Goal: Task Accomplishment & Management: Use online tool/utility

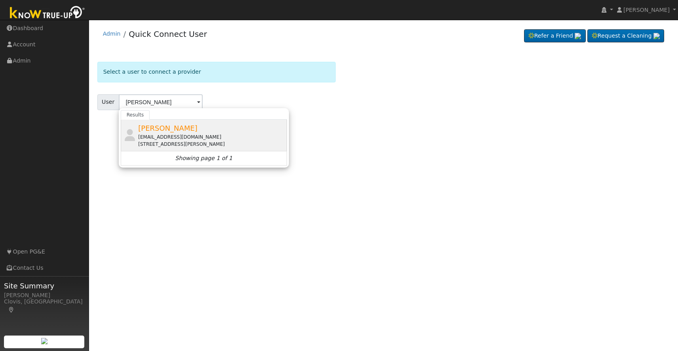
click at [181, 142] on div "[STREET_ADDRESS][PERSON_NAME]" at bounding box center [211, 144] width 147 height 7
type input "[PERSON_NAME]"
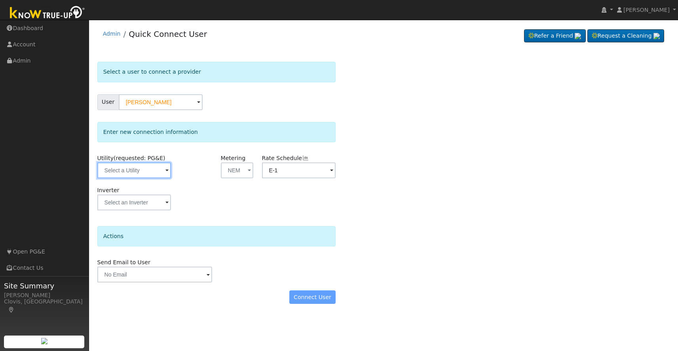
click at [141, 175] on input "text" at bounding box center [134, 170] width 74 height 16
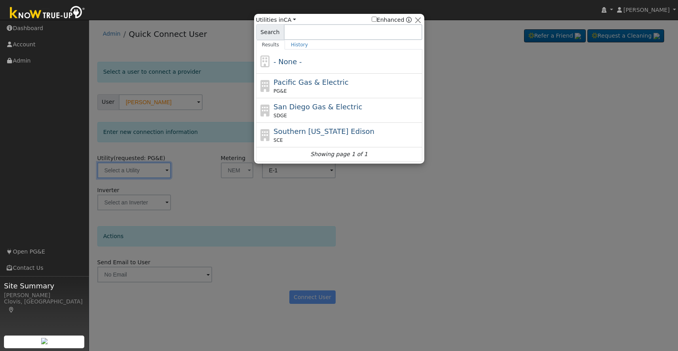
click at [289, 89] on div "PG&E" at bounding box center [347, 90] width 147 height 7
type input "PG&E"
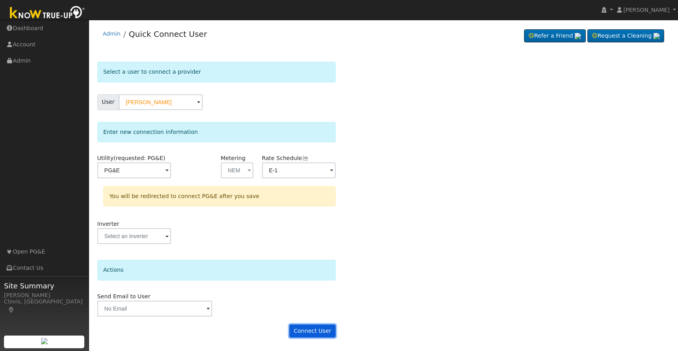
click at [300, 336] on button "Connect User" at bounding box center [312, 330] width 47 height 13
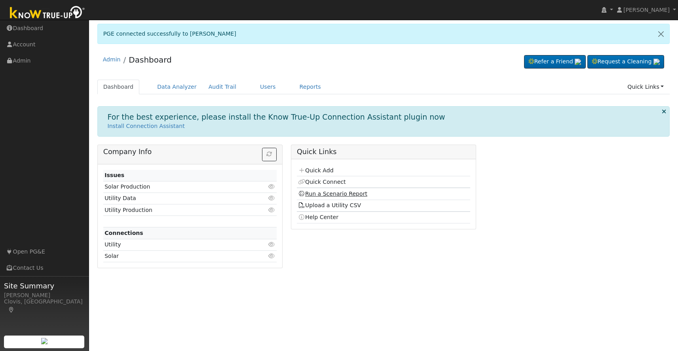
click at [319, 192] on link "Run a Scenario Report" at bounding box center [332, 193] width 69 height 6
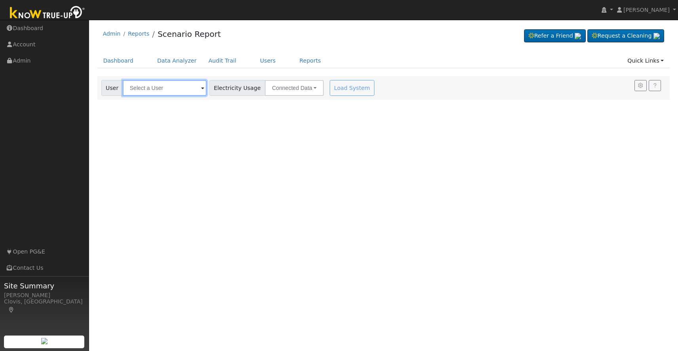
click at [159, 88] on input "text" at bounding box center [165, 88] width 84 height 16
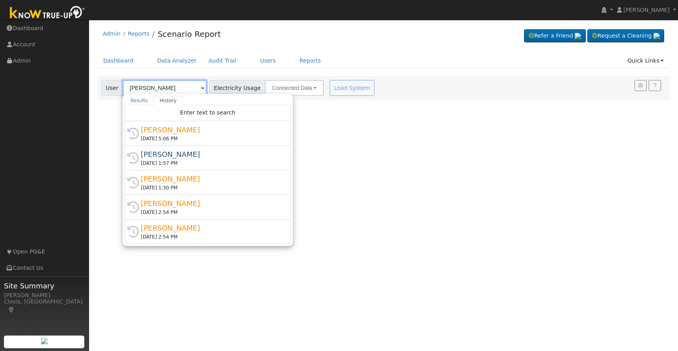
type input "[PERSON_NAME]"
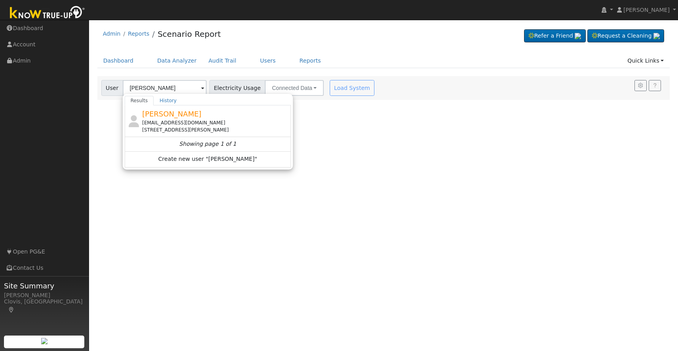
click at [146, 123] on div "[EMAIL_ADDRESS][DOMAIN_NAME]" at bounding box center [215, 122] width 147 height 7
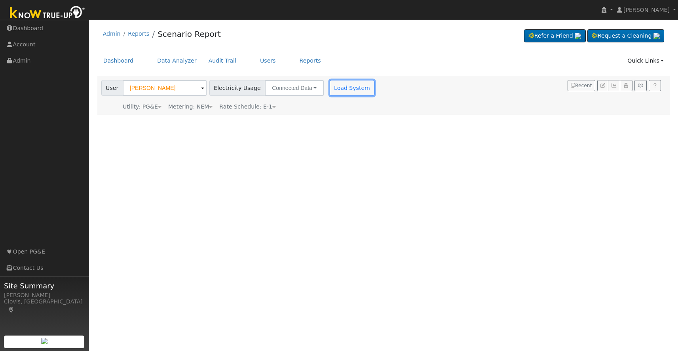
click at [330, 86] on button "Load System" at bounding box center [352, 88] width 45 height 16
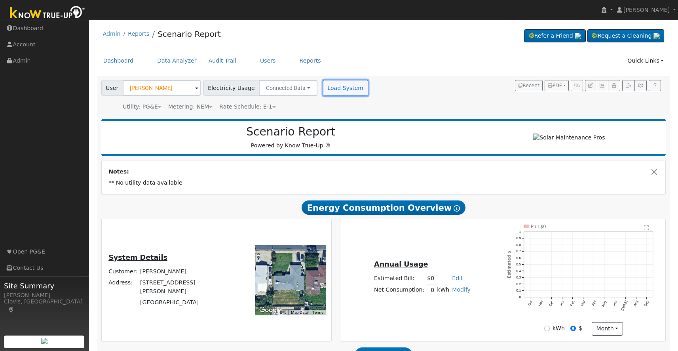
click at [336, 92] on button "Load System" at bounding box center [345, 88] width 45 height 16
click at [604, 88] on button "button" at bounding box center [602, 85] width 12 height 11
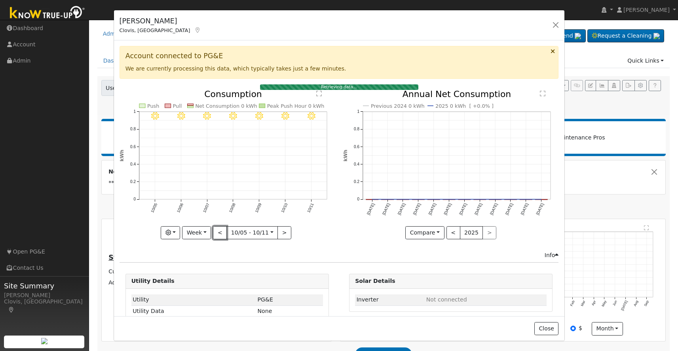
click at [219, 235] on button "<" at bounding box center [220, 232] width 14 height 13
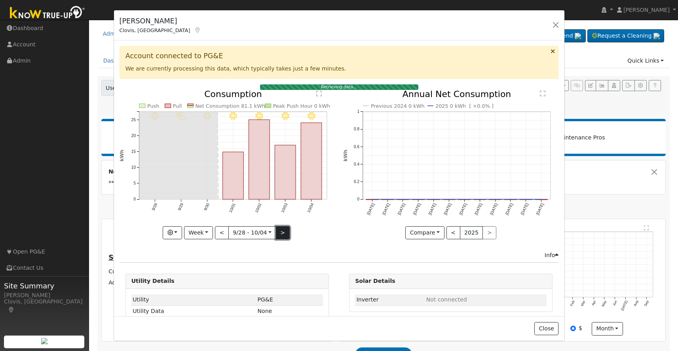
click at [277, 234] on button ">" at bounding box center [283, 232] width 14 height 13
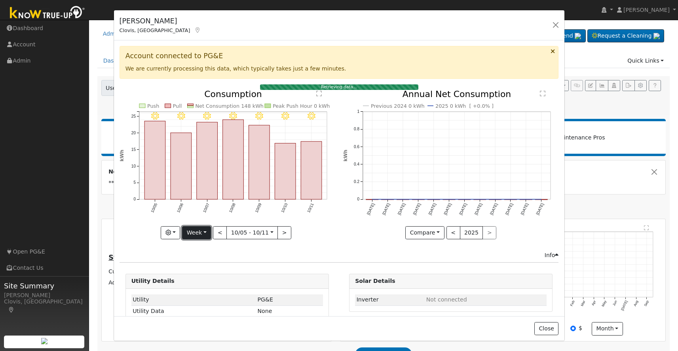
click at [204, 233] on button "Week" at bounding box center [196, 232] width 29 height 13
click at [201, 269] on link "Month" at bounding box center [209, 271] width 55 height 11
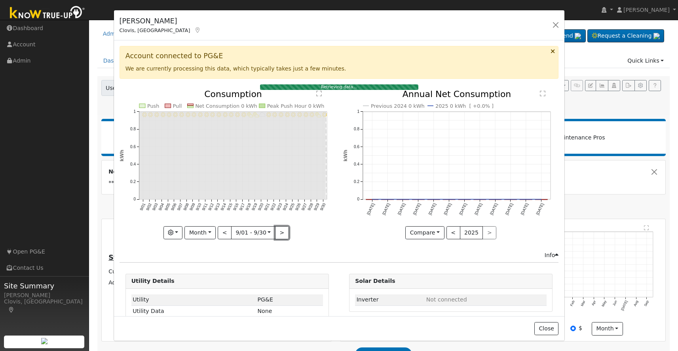
click at [279, 235] on button ">" at bounding box center [282, 232] width 14 height 13
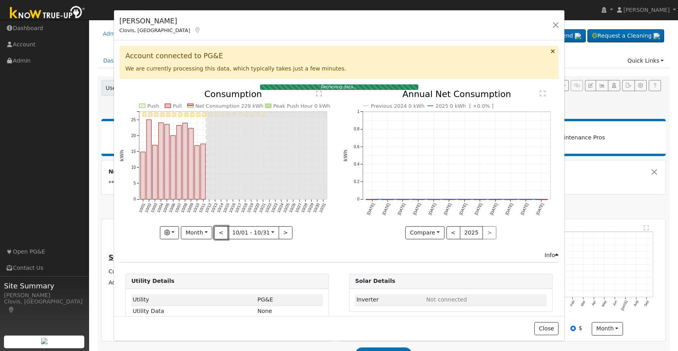
click at [220, 234] on button "<" at bounding box center [221, 232] width 14 height 13
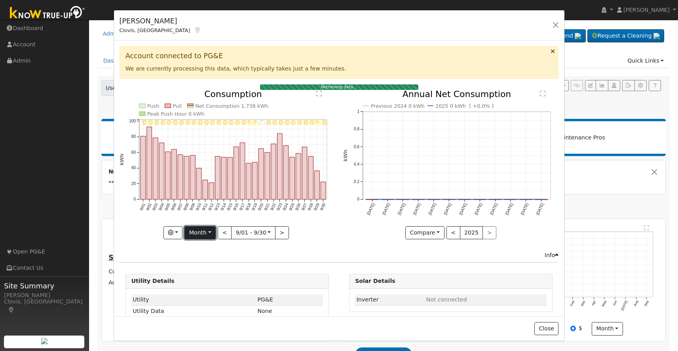
click at [211, 234] on button "Month" at bounding box center [199, 232] width 31 height 13
click at [205, 285] on link "Year" at bounding box center [212, 282] width 55 height 11
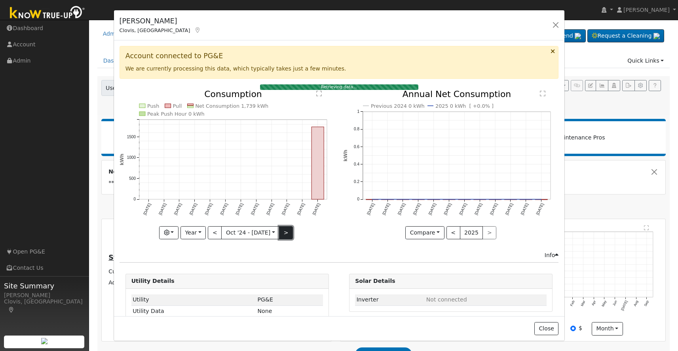
click at [281, 236] on button ">" at bounding box center [286, 232] width 14 height 13
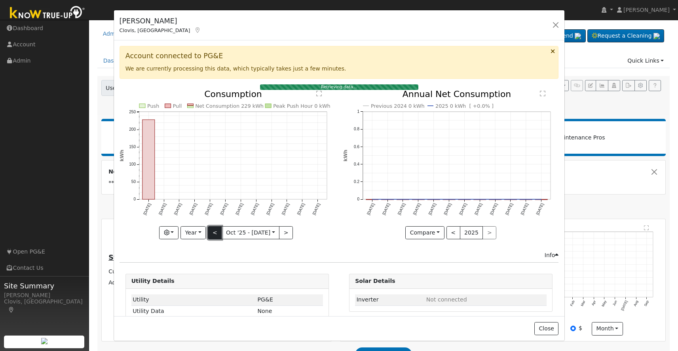
click at [217, 236] on button "<" at bounding box center [215, 232] width 14 height 13
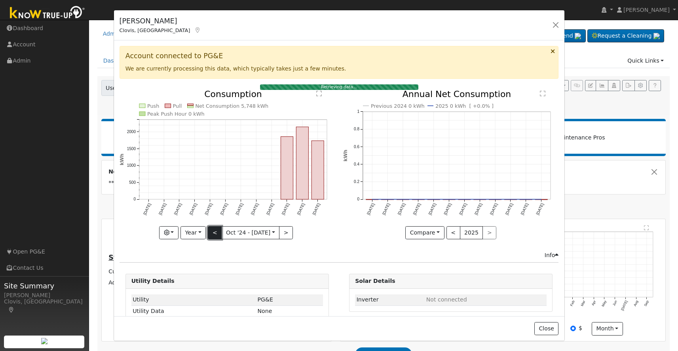
click at [217, 236] on button "<" at bounding box center [215, 232] width 14 height 13
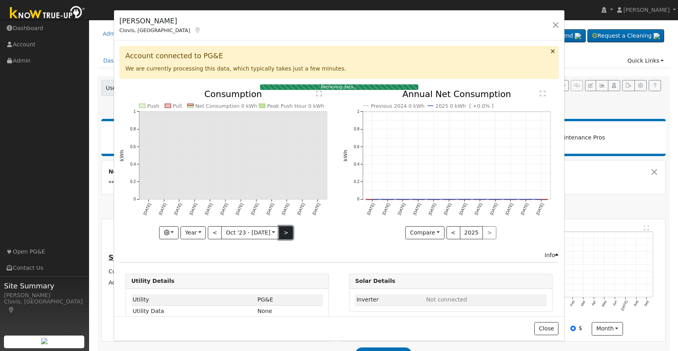
click at [287, 233] on button ">" at bounding box center [286, 232] width 14 height 13
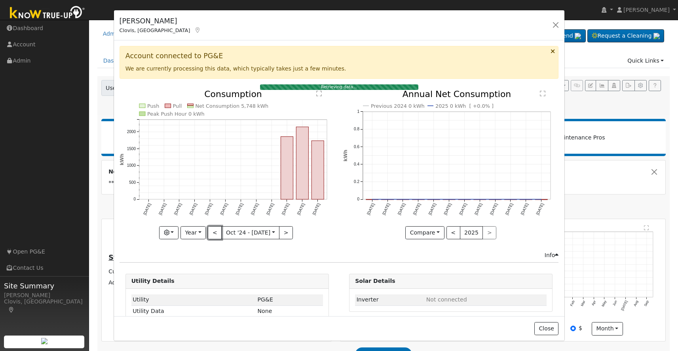
click at [217, 231] on button "<" at bounding box center [215, 232] width 14 height 13
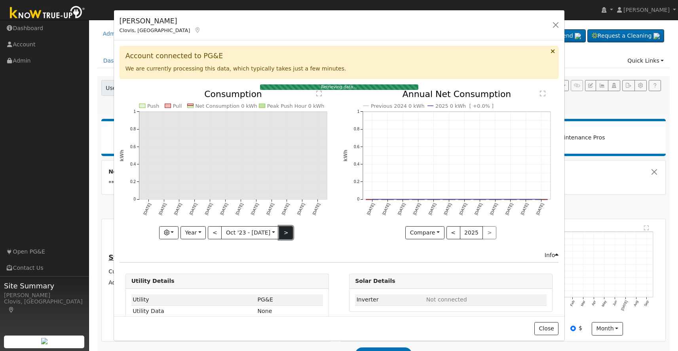
click at [283, 232] on button ">" at bounding box center [286, 232] width 14 height 13
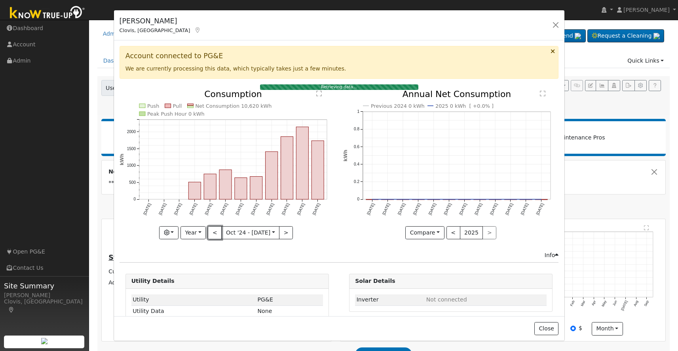
click at [218, 236] on button "<" at bounding box center [215, 232] width 14 height 13
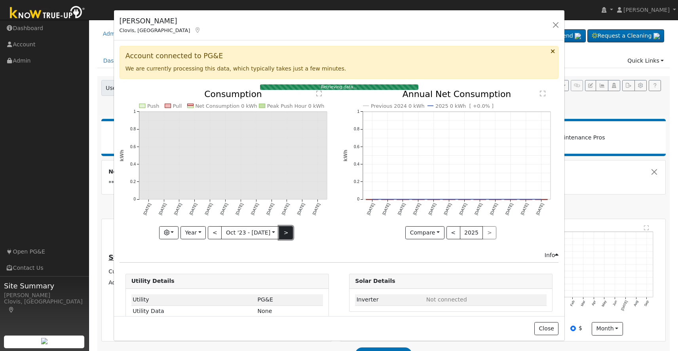
click at [290, 231] on button ">" at bounding box center [286, 232] width 14 height 13
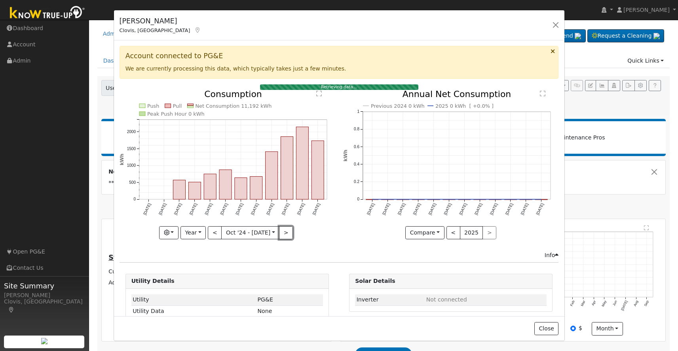
click at [290, 231] on button ">" at bounding box center [286, 232] width 14 height 13
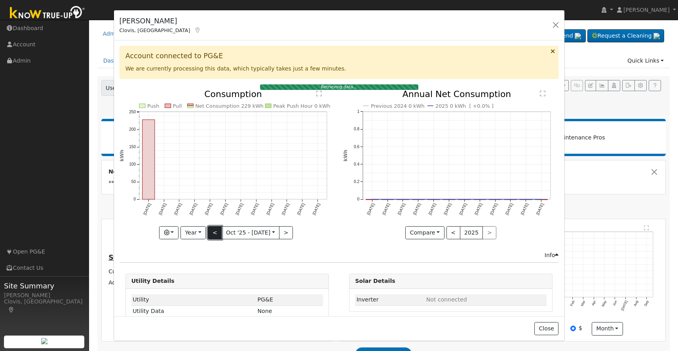
click at [215, 228] on button "<" at bounding box center [215, 232] width 14 height 13
type input "2024-10-01"
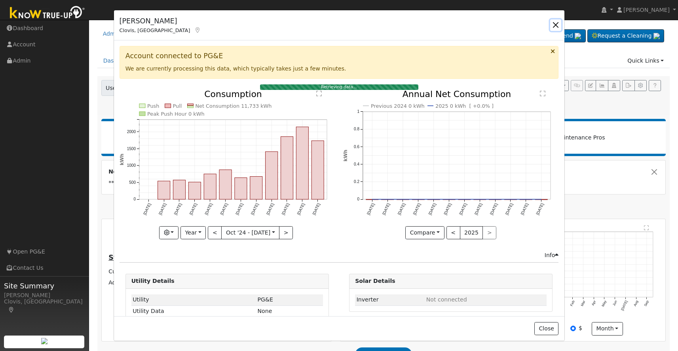
click at [556, 26] on button "button" at bounding box center [555, 24] width 11 height 11
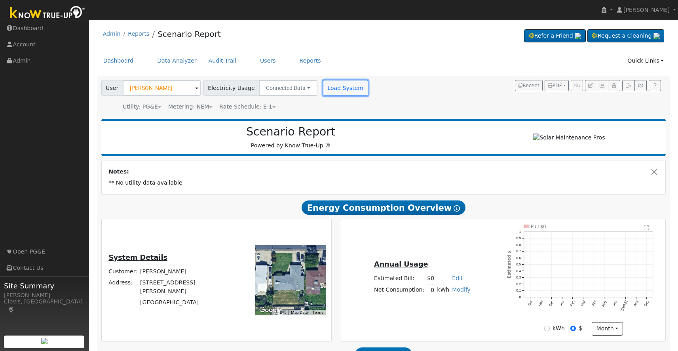
click at [333, 84] on button "Load System" at bounding box center [345, 88] width 45 height 16
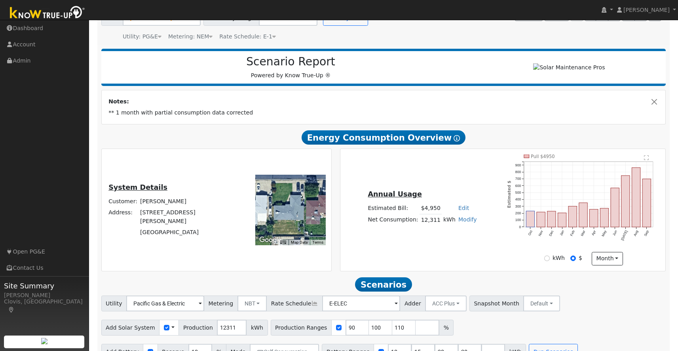
scroll to position [90, 0]
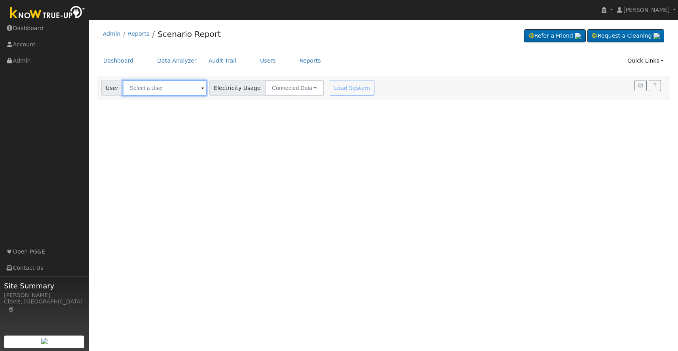
click at [161, 88] on input "text" at bounding box center [165, 88] width 84 height 16
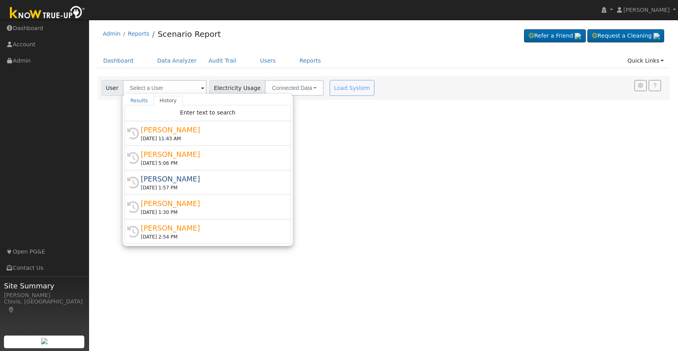
click at [161, 130] on div "[PERSON_NAME]" at bounding box center [211, 129] width 141 height 11
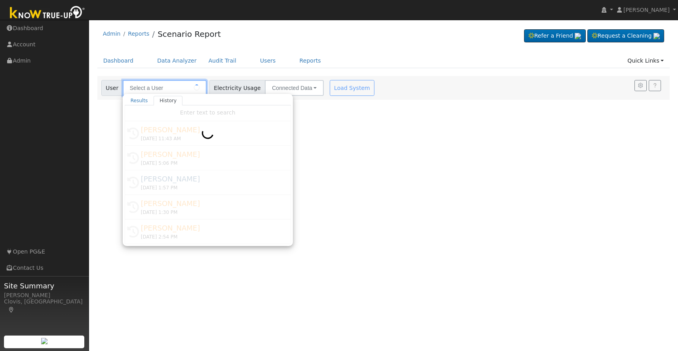
type input "[PERSON_NAME]"
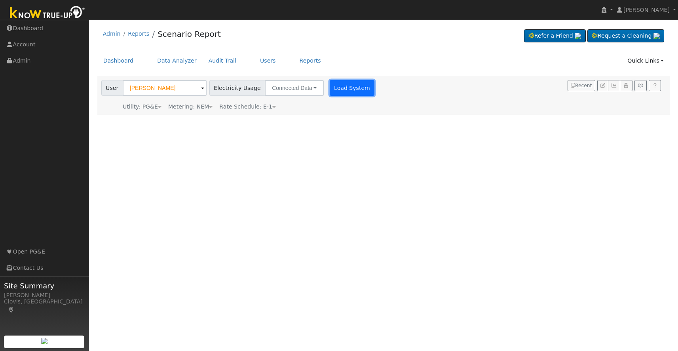
click at [338, 91] on button "Load System" at bounding box center [352, 88] width 45 height 16
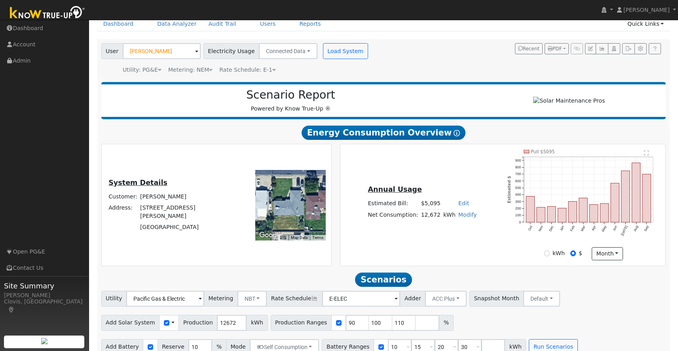
scroll to position [52, 0]
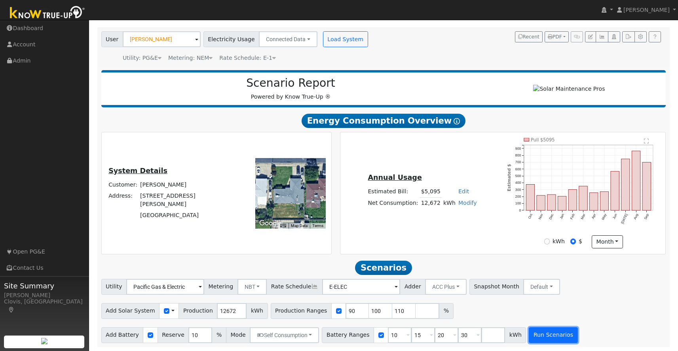
click at [537, 334] on button "Run Scenarios" at bounding box center [553, 335] width 49 height 16
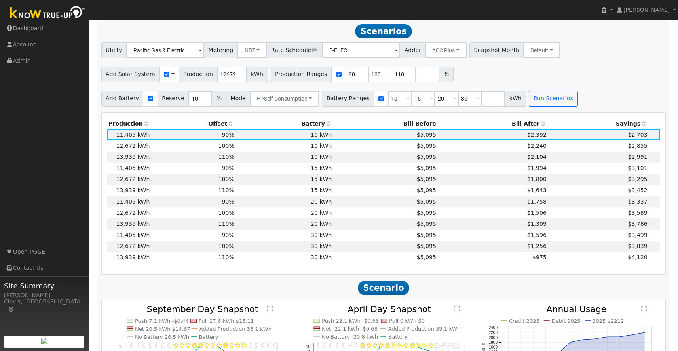
scroll to position [288, 0]
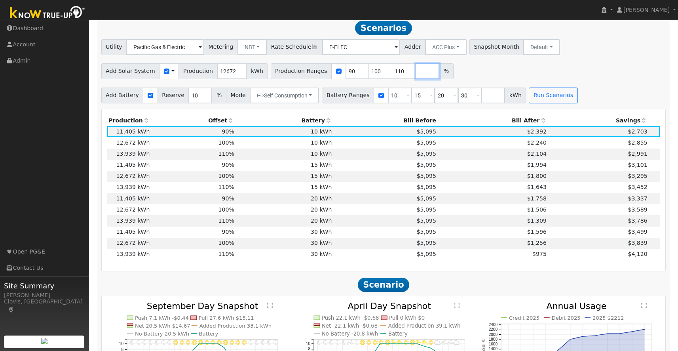
click at [416, 74] on input "number" at bounding box center [428, 71] width 24 height 16
type input "140"
click at [346, 74] on input "90" at bounding box center [358, 71] width 24 height 16
type input "100"
type input "110"
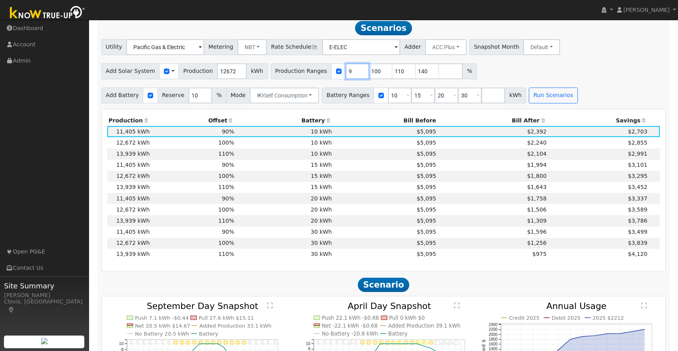
type input "140"
type input "110"
type input "140"
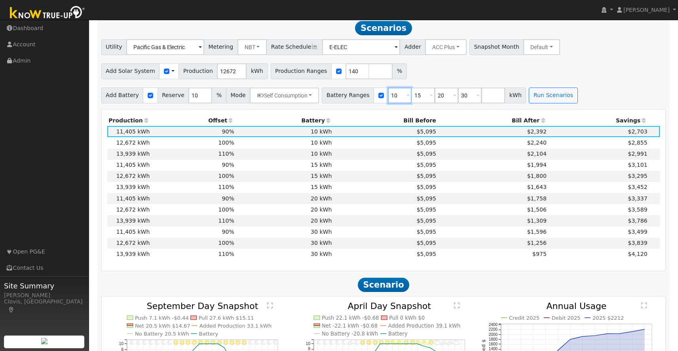
click at [394, 99] on input "10" at bounding box center [400, 95] width 24 height 16
type input "15"
type input "20"
type input "30"
type input "15"
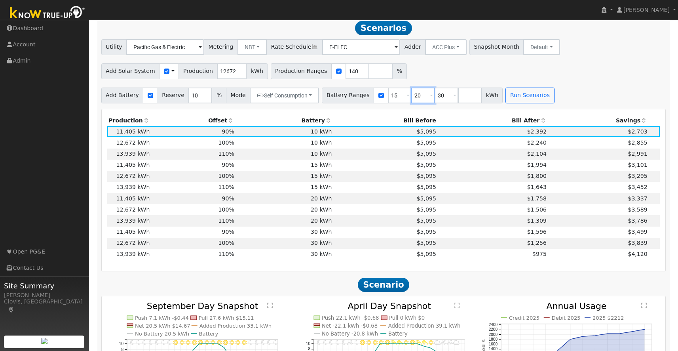
click at [417, 99] on input "20" at bounding box center [423, 95] width 24 height 16
type input "30"
type input "3"
click at [473, 98] on button "Run Scenarios" at bounding box center [483, 95] width 49 height 16
